Goal: Information Seeking & Learning: Learn about a topic

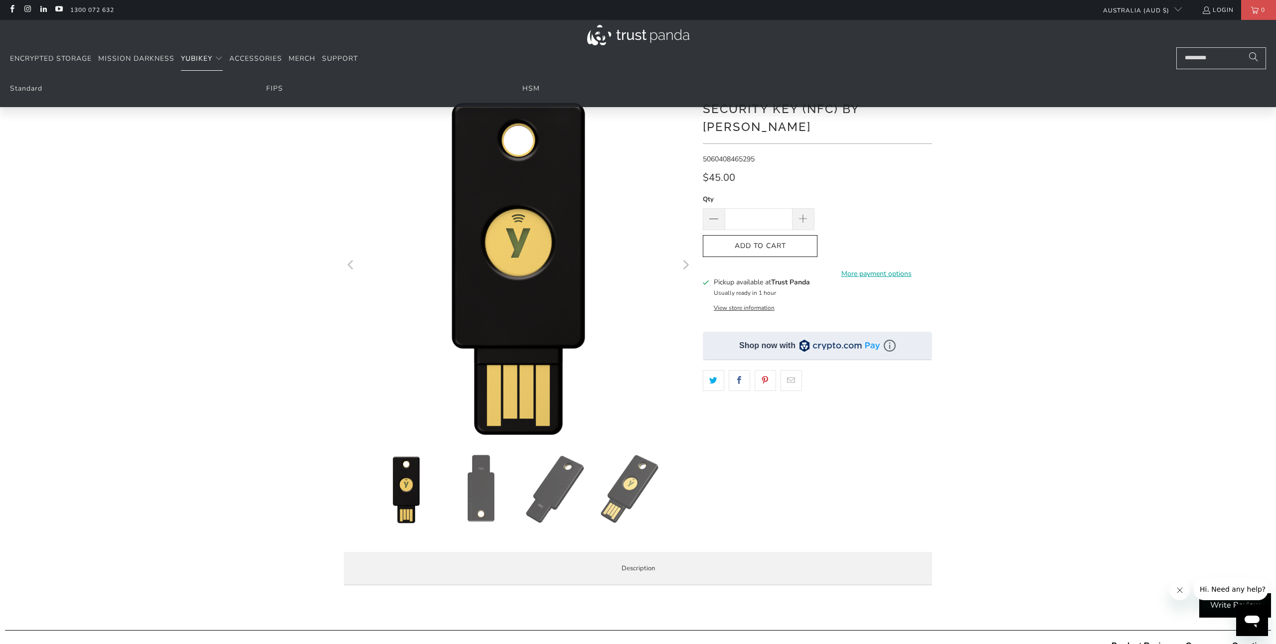
click at [208, 57] on span "YubiKey" at bounding box center [196, 58] width 31 height 9
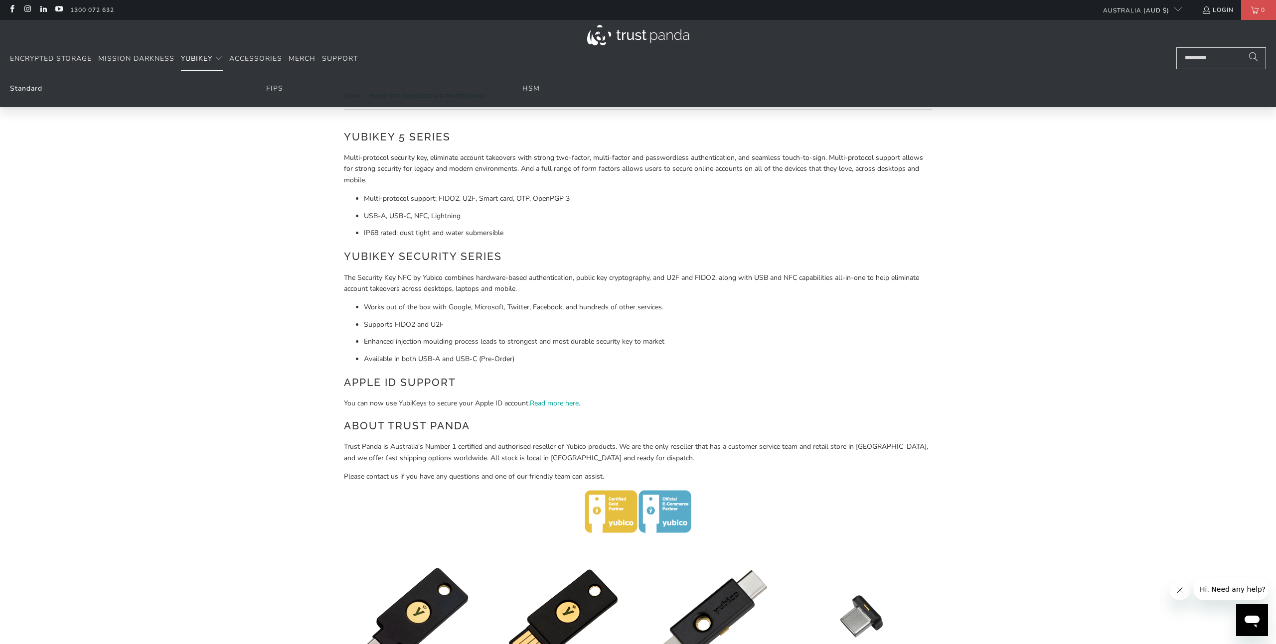
click at [28, 90] on link "Standard" at bounding box center [26, 88] width 32 height 9
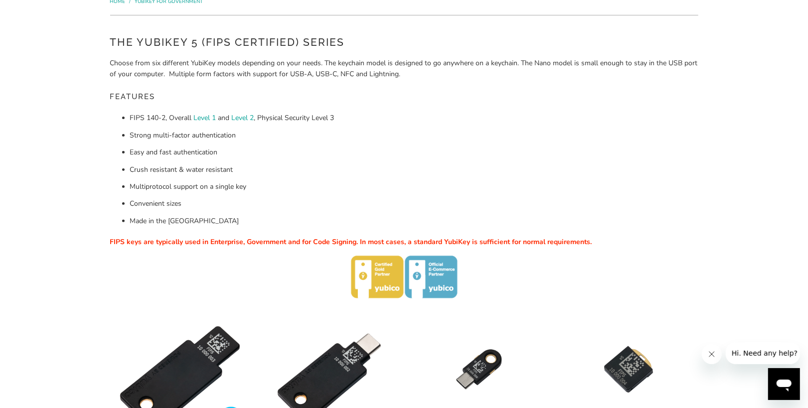
scroll to position [102, 0]
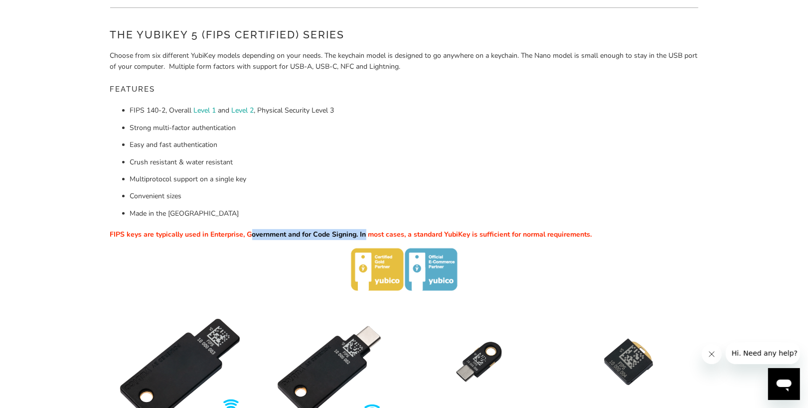
drag, startPoint x: 252, startPoint y: 236, endPoint x: 365, endPoint y: 236, distance: 113.1
click at [365, 236] on span "FIPS keys are typically used in Enterprise, Government and for Code Signing. In…" at bounding box center [351, 234] width 482 height 9
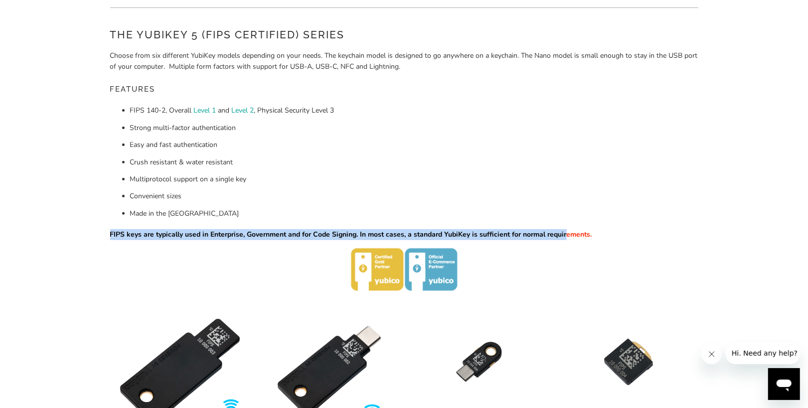
drag, startPoint x: 565, startPoint y: 236, endPoint x: 384, endPoint y: 230, distance: 181.0
click at [386, 230] on div "The YubiKey 5 (FIPS Certified) Series Choose from six different YubiKey models …" at bounding box center [404, 159] width 588 height 264
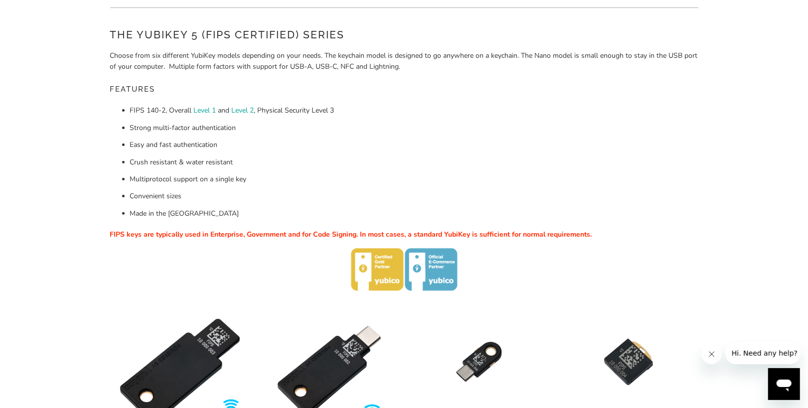
click at [384, 230] on div "The YubiKey 5 (FIPS Certified) Series Choose from six different YubiKey models …" at bounding box center [404, 159] width 588 height 264
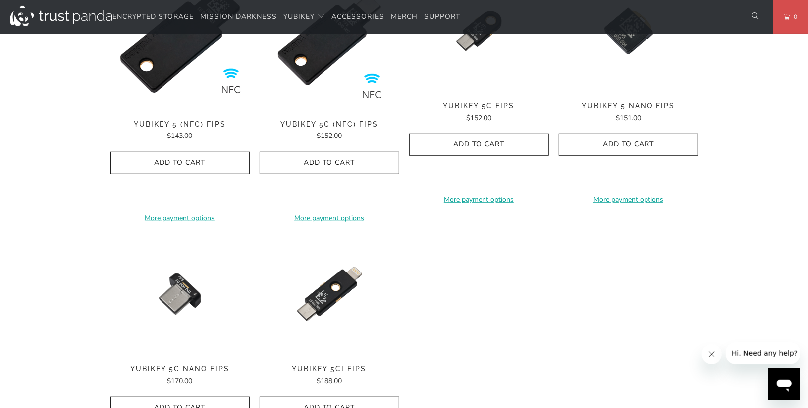
scroll to position [460, 0]
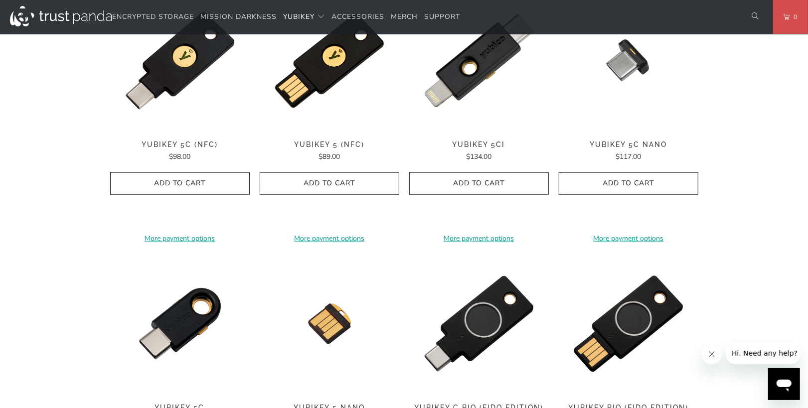
scroll to position [511, 0]
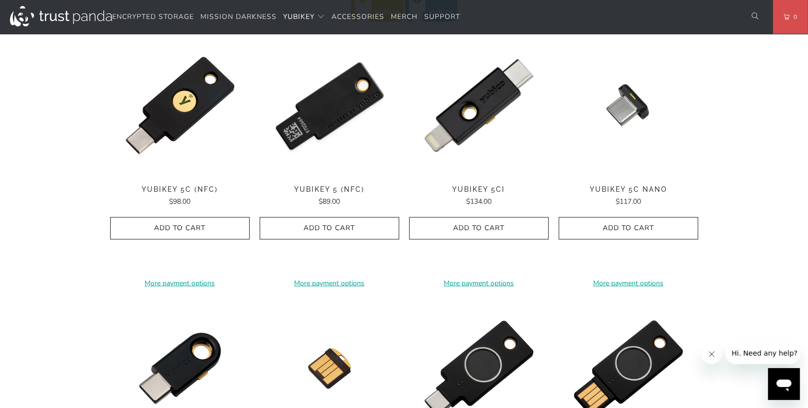
click at [346, 135] on img at bounding box center [330, 106] width 140 height 140
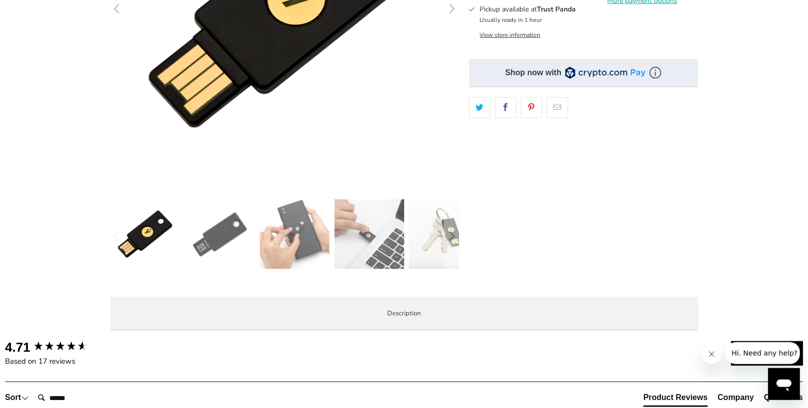
scroll to position [256, 0]
click at [213, 237] on img at bounding box center [220, 234] width 70 height 70
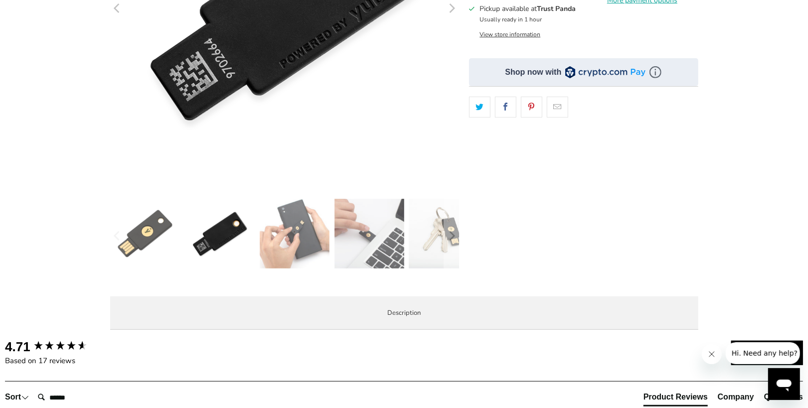
click at [285, 236] on img at bounding box center [295, 234] width 70 height 70
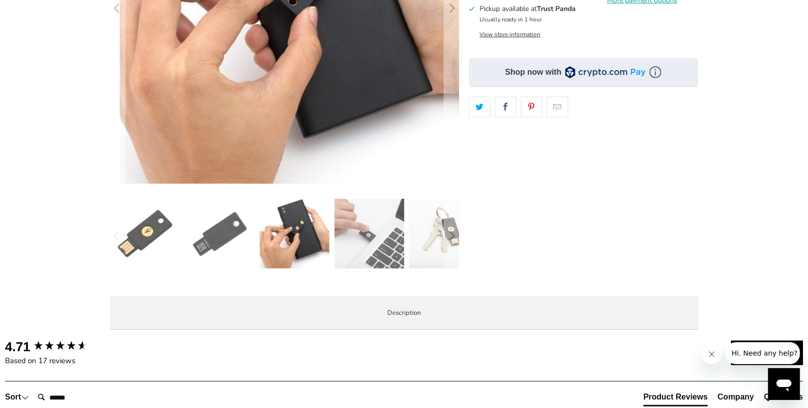
click at [378, 241] on img at bounding box center [369, 234] width 70 height 70
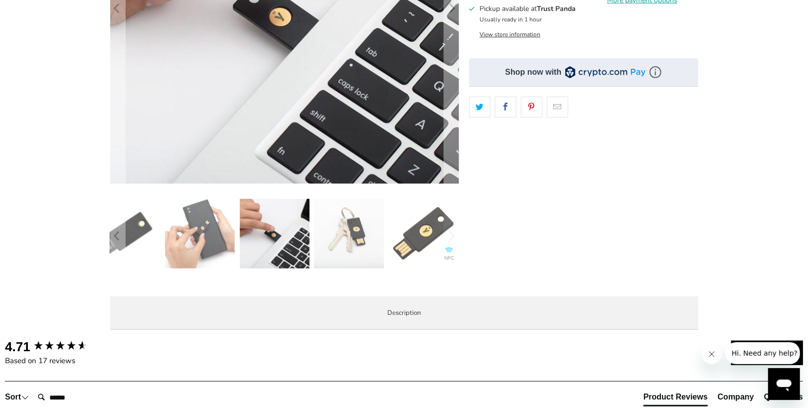
click at [344, 239] on img at bounding box center [349, 234] width 70 height 70
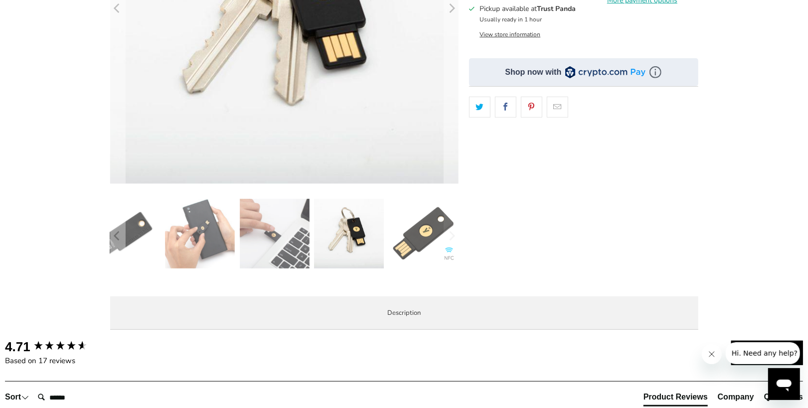
click at [437, 240] on img at bounding box center [424, 234] width 70 height 70
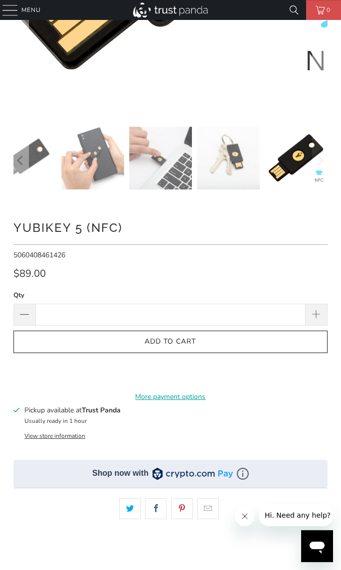
scroll to position [409, 0]
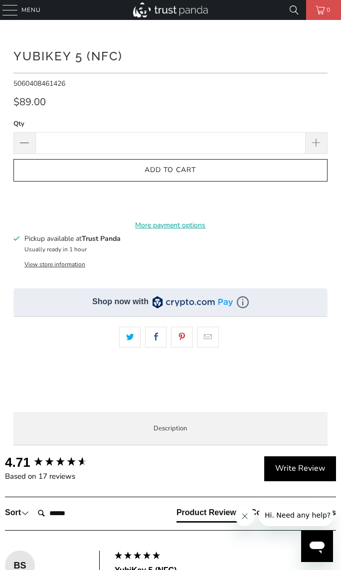
click at [154, 270] on div "**********" at bounding box center [170, 221] width 314 height 366
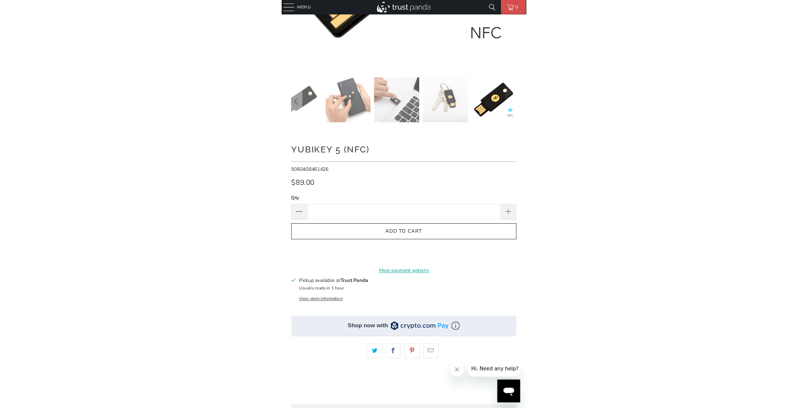
scroll to position [0, 0]
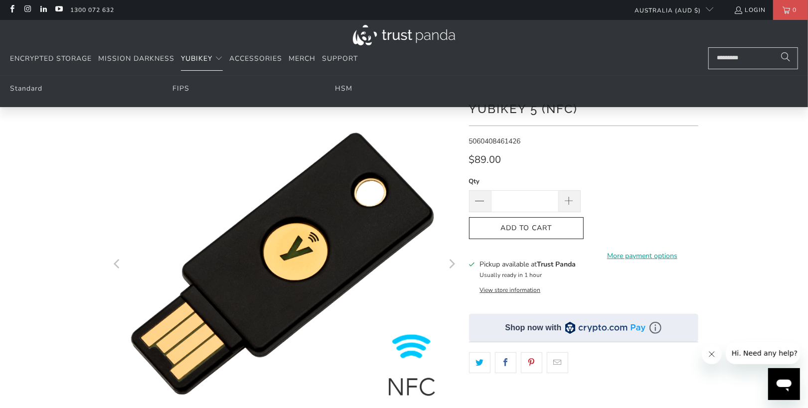
click at [199, 61] on span "YubiKey" at bounding box center [196, 58] width 31 height 9
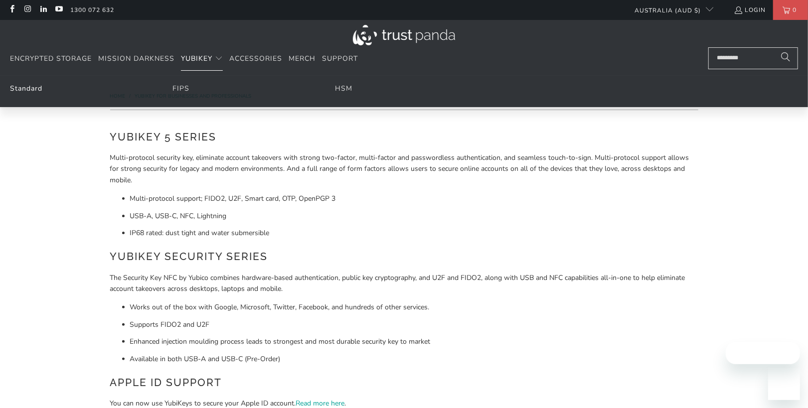
click at [34, 91] on link "Standard" at bounding box center [26, 88] width 32 height 9
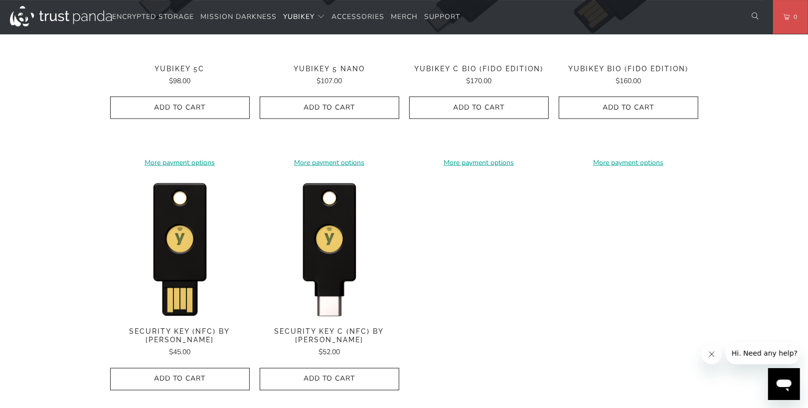
scroll to position [920, 0]
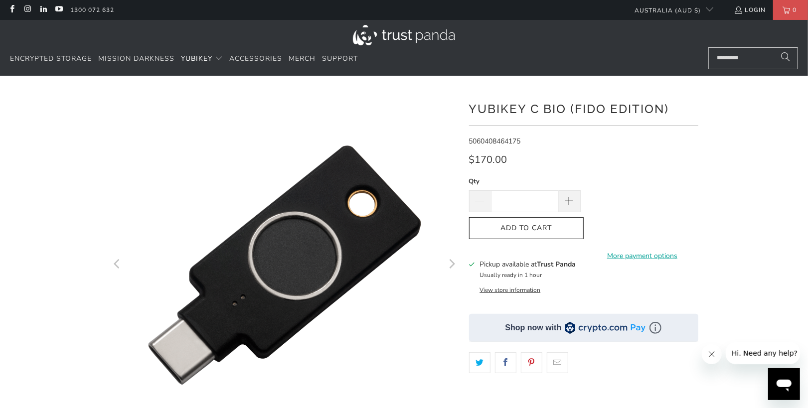
click at [487, 109] on h1 "YubiKey C Bio (FIDO Edition)" at bounding box center [583, 108] width 229 height 20
drag, startPoint x: 487, startPoint y: 109, endPoint x: 544, endPoint y: 112, distance: 57.4
click at [545, 112] on h1 "YubiKey C Bio (FIDO Edition)" at bounding box center [583, 108] width 229 height 20
copy h1 "YubiKey C Bio"
click at [583, 100] on h1 "YubiKey C Bio (FIDO Edition)" at bounding box center [583, 108] width 229 height 20
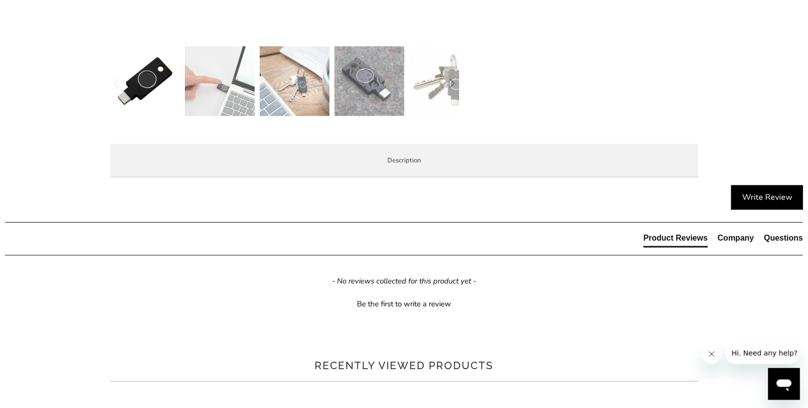
scroll to position [409, 0]
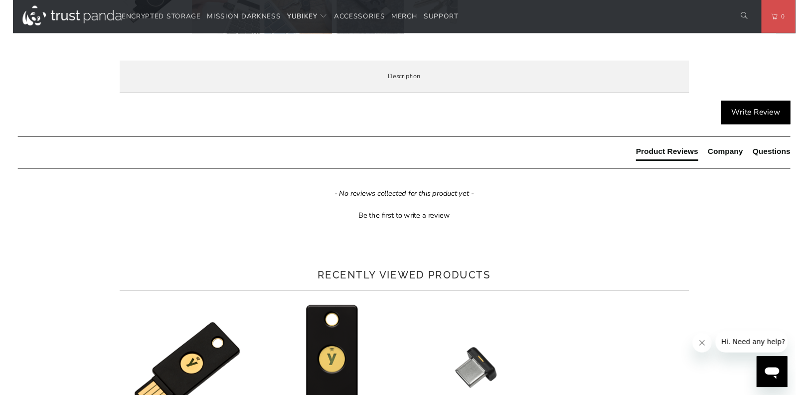
scroll to position [511, 0]
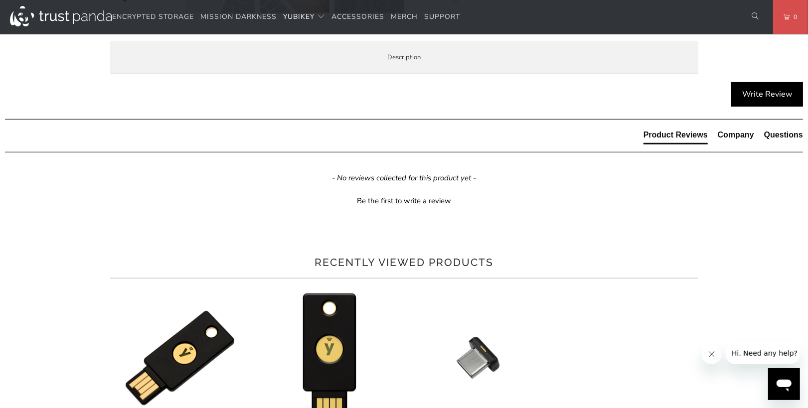
click at [472, 120] on div "Write Review" at bounding box center [403, 100] width 803 height 37
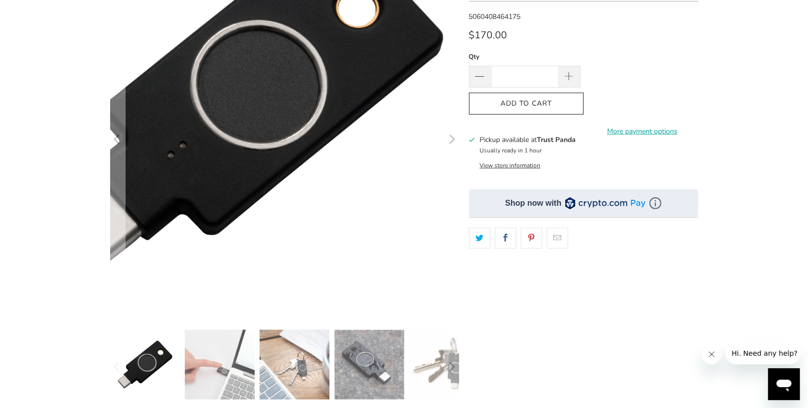
scroll to position [0, 0]
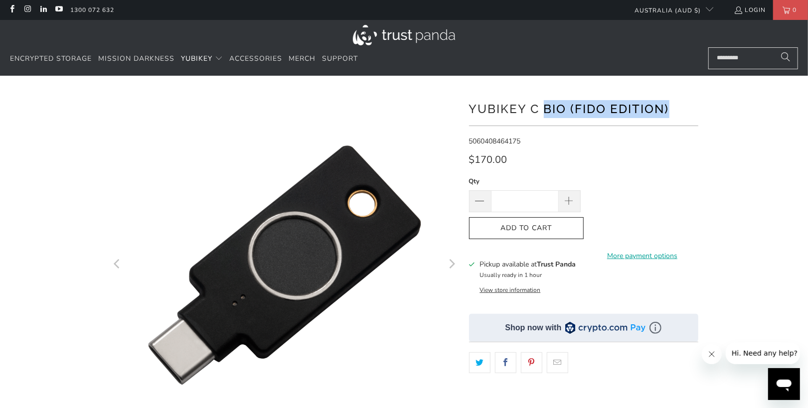
drag, startPoint x: 587, startPoint y: 106, endPoint x: 673, endPoint y: 105, distance: 85.2
click at [670, 105] on h1 "YubiKey C Bio (FIDO Edition)" at bounding box center [583, 108] width 229 height 20
click at [673, 105] on h1 "YubiKey C Bio (FIDO Edition)" at bounding box center [583, 108] width 229 height 20
